Goal: Information Seeking & Learning: Learn about a topic

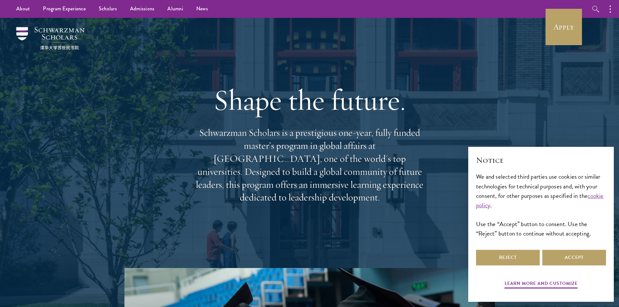
scroll to position [33, 0]
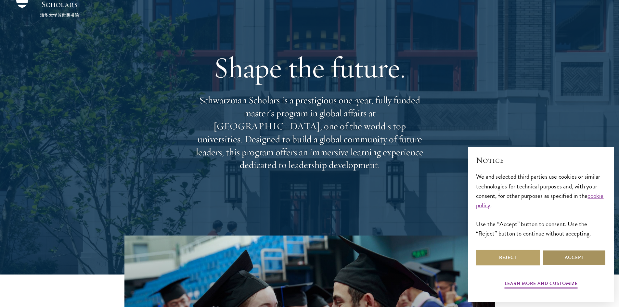
click at [560, 252] on button "Accept" at bounding box center [575, 258] width 64 height 16
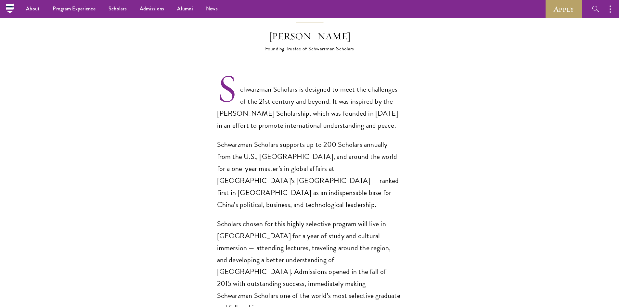
scroll to position [325, 0]
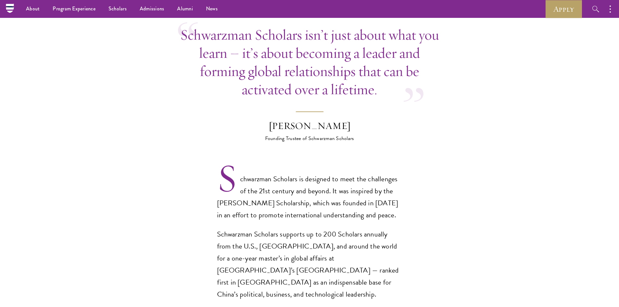
drag, startPoint x: 250, startPoint y: 113, endPoint x: 364, endPoint y: 118, distance: 114.0
click at [364, 118] on blockquote "Schwarzman Scholars isn’t just about what you learn – it’s about becoming a lea…" at bounding box center [309, 84] width 263 height 117
copy div "[PERSON_NAME]"
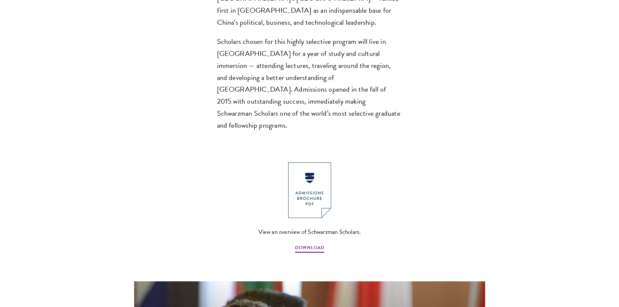
scroll to position [650, 0]
